Goal: Navigation & Orientation: Find specific page/section

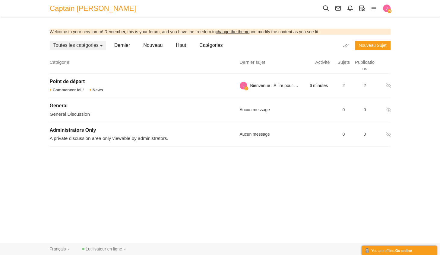
click at [65, 8] on span "Captain [PERSON_NAME]" at bounding box center [95, 9] width 91 height 14
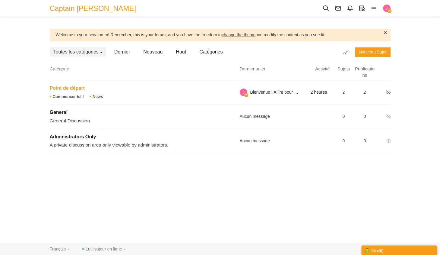
click at [71, 87] on span "Point de départ" at bounding box center [67, 87] width 35 height 5
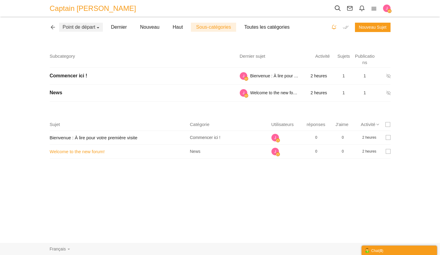
click at [89, 152] on link "Welcome to the new forum!" at bounding box center [77, 151] width 55 height 5
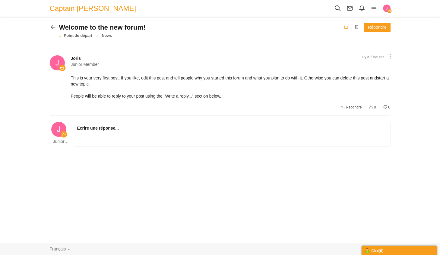
click at [69, 8] on span "Captain [PERSON_NAME]" at bounding box center [95, 9] width 91 height 14
